Goal: Task Accomplishment & Management: Use online tool/utility

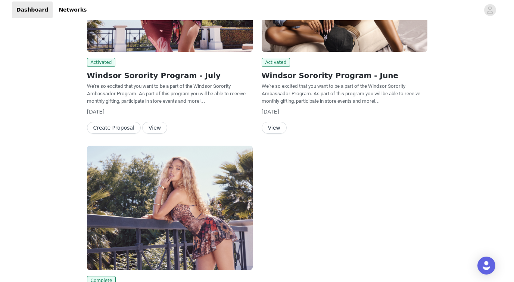
scroll to position [139, 0]
click at [127, 126] on button "Create Proposal" at bounding box center [114, 127] width 54 height 12
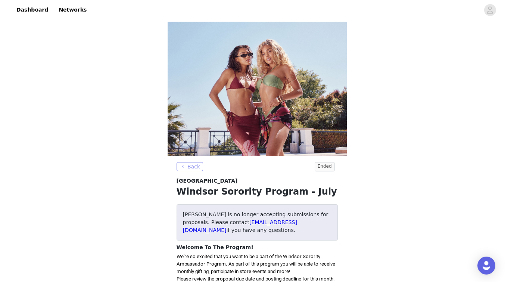
click at [187, 162] on button "Back" at bounding box center [190, 166] width 27 height 9
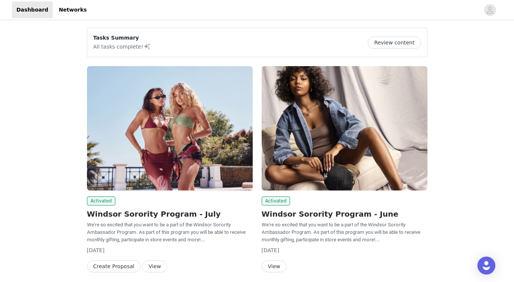
click at [171, 134] on img at bounding box center [170, 128] width 166 height 124
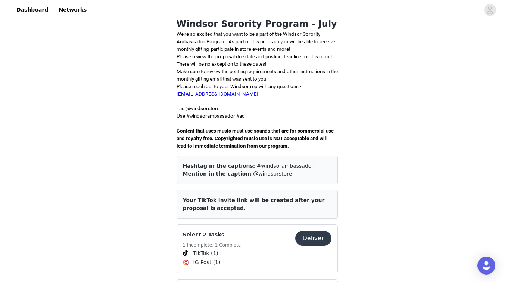
scroll to position [184, 0]
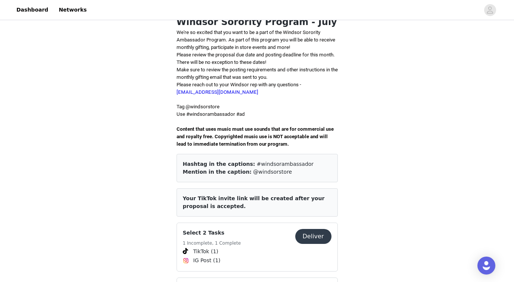
click at [320, 229] on button "Deliver" at bounding box center [313, 236] width 36 height 15
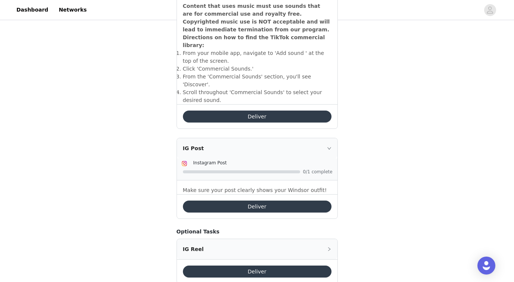
scroll to position [289, 0]
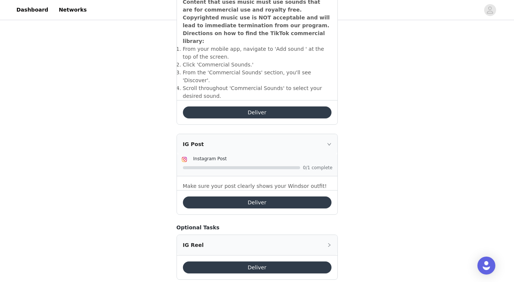
click at [330, 143] on icon "icon: right" at bounding box center [329, 144] width 4 height 2
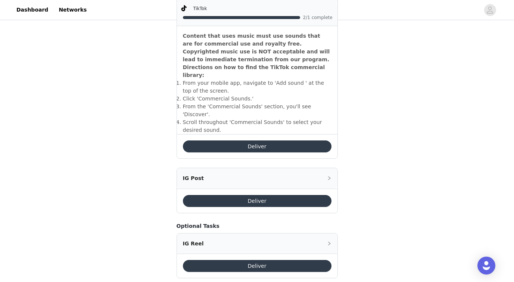
scroll to position [253, 0]
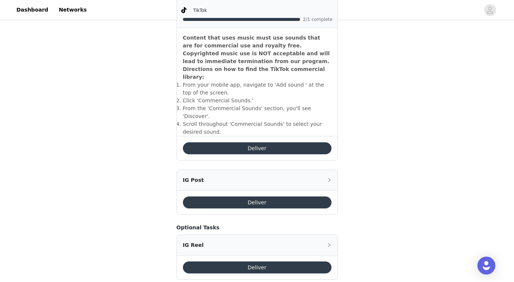
click at [303, 142] on button "Deliver" at bounding box center [257, 148] width 149 height 12
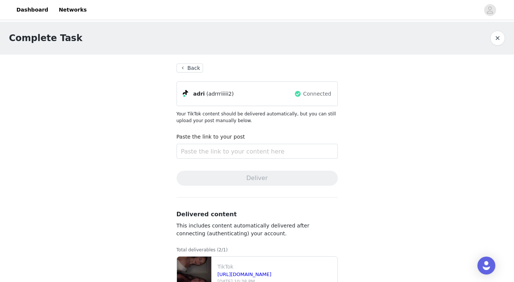
click at [187, 65] on button "Back" at bounding box center [190, 67] width 27 height 9
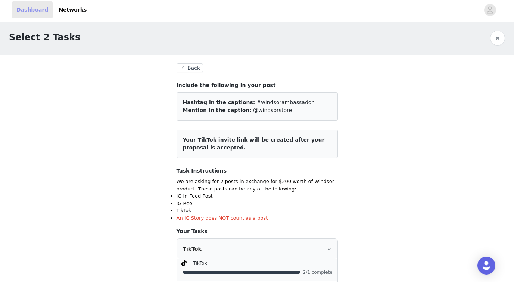
click at [27, 13] on link "Dashboard" at bounding box center [32, 9] width 41 height 17
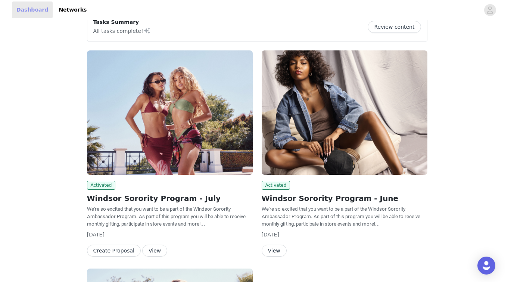
scroll to position [20, 0]
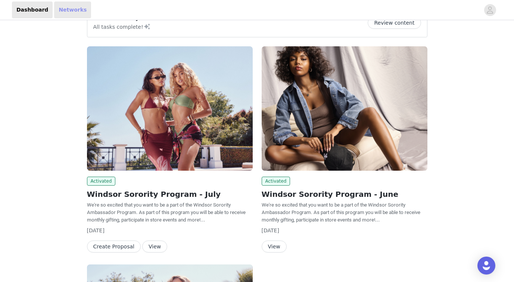
click at [72, 13] on link "Networks" at bounding box center [72, 9] width 37 height 17
